Goal: Task Accomplishment & Management: Manage account settings

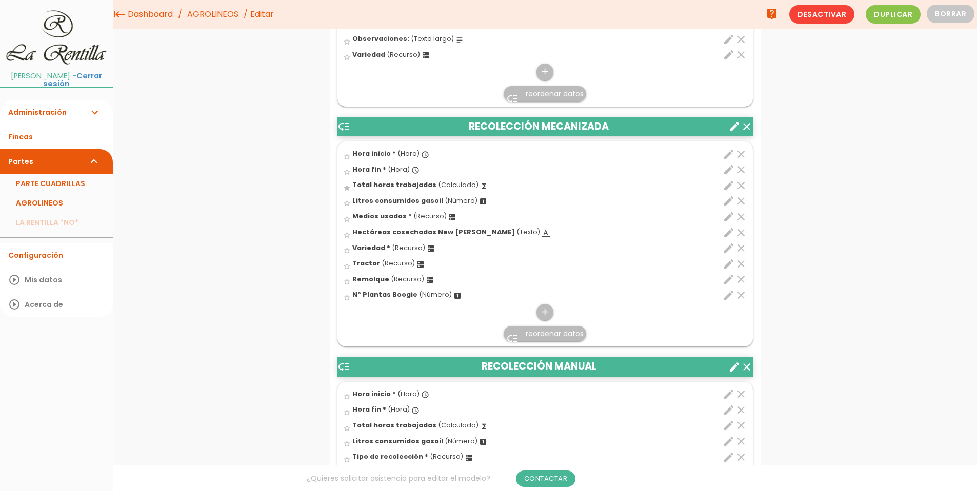
scroll to position [2410, 0]
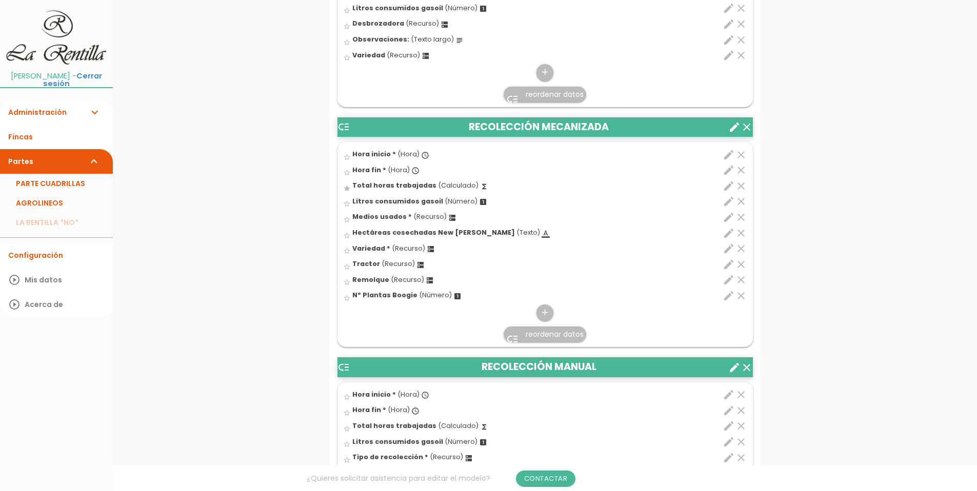
click at [730, 217] on icon "edit" at bounding box center [728, 217] width 12 height 12
select select "4914"
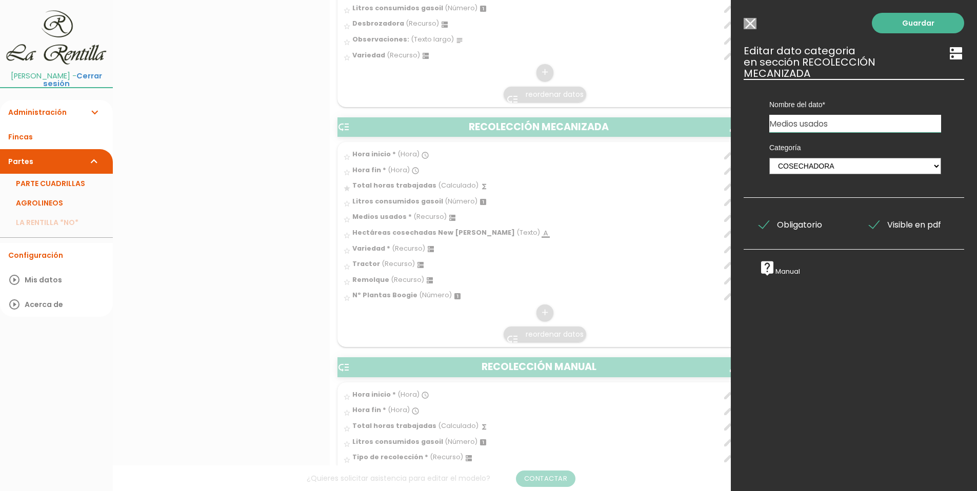
click at [838, 117] on input "Medios usados" at bounding box center [855, 123] width 172 height 17
type input "M"
type input "Cosechadoras"
click at [900, 26] on link "Guardar" at bounding box center [918, 23] width 92 height 21
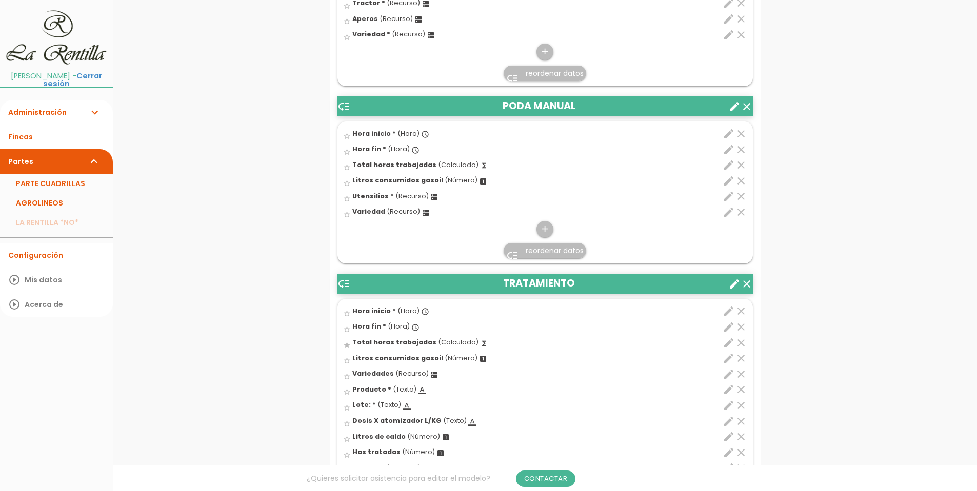
scroll to position [703, 0]
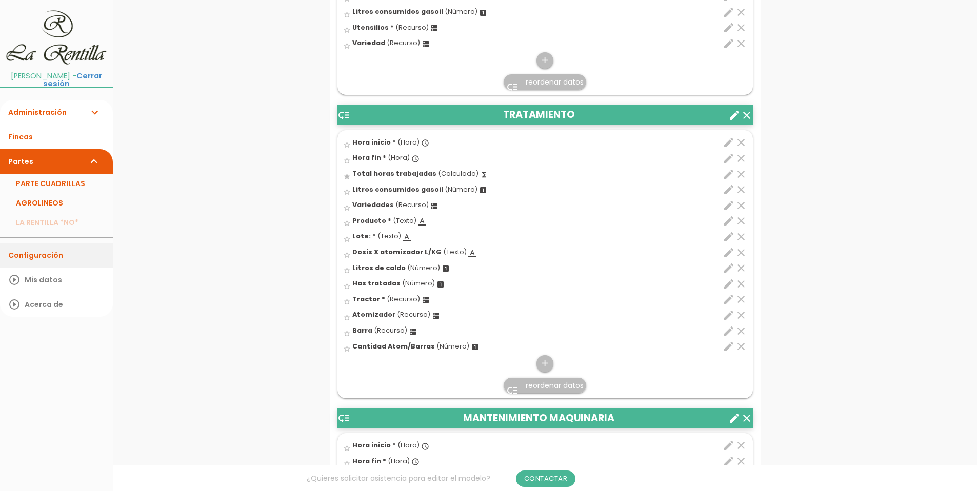
click at [82, 243] on link "Configuración" at bounding box center [56, 255] width 113 height 25
